Goal: Navigation & Orientation: Find specific page/section

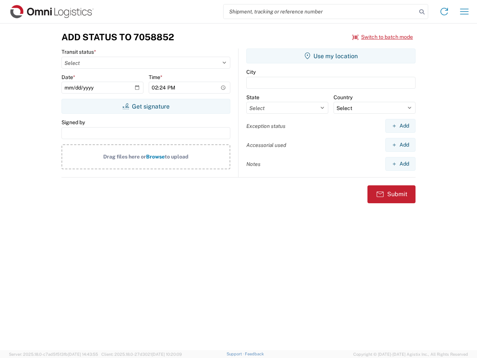
click at [320, 12] on input "search" at bounding box center [319, 11] width 193 height 14
click at [422, 12] on icon at bounding box center [421, 12] width 10 height 10
click at [444, 12] on icon at bounding box center [444, 12] width 12 height 12
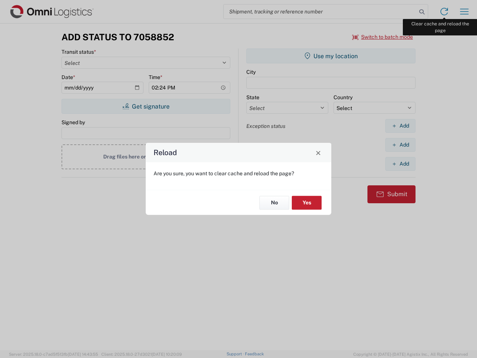
click at [464, 12] on div "Reload Are you sure, you want to clear cache and reload the page? No Yes" at bounding box center [238, 179] width 477 height 358
click at [382, 37] on div "Reload Are you sure, you want to clear cache and reload the page? No Yes" at bounding box center [238, 179] width 477 height 358
click at [146, 106] on div "Reload Are you sure, you want to clear cache and reload the page? No Yes" at bounding box center [238, 179] width 477 height 358
click at [331, 56] on div "Reload Are you sure, you want to clear cache and reload the page? No Yes" at bounding box center [238, 179] width 477 height 358
click at [400, 126] on div "Reload Are you sure, you want to clear cache and reload the page? No Yes" at bounding box center [238, 179] width 477 height 358
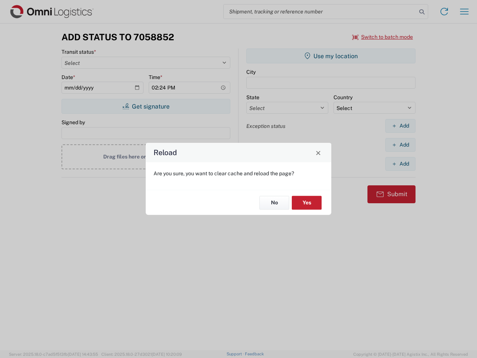
click at [400, 144] on div "Reload Are you sure, you want to clear cache and reload the page? No Yes" at bounding box center [238, 179] width 477 height 358
click at [400, 163] on div "Reload Are you sure, you want to clear cache and reload the page? No Yes" at bounding box center [238, 179] width 477 height 358
